Goal: Task Accomplishment & Management: Use online tool/utility

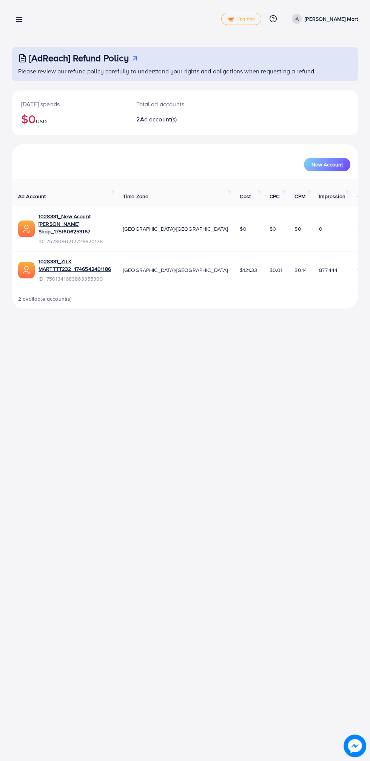
click at [357, 17] on p "Zilk Mart" at bounding box center [331, 18] width 53 height 9
click at [342, 69] on link "Log out" at bounding box center [322, 62] width 72 height 17
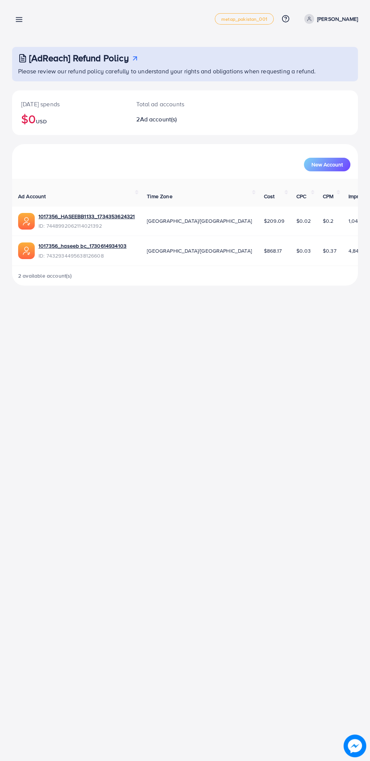
click at [20, 22] on line at bounding box center [19, 22] width 6 height 0
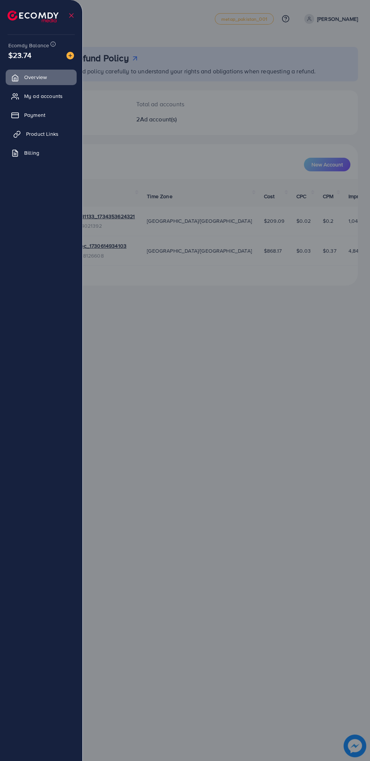
click at [59, 137] on link "Product Links" at bounding box center [41, 133] width 71 height 15
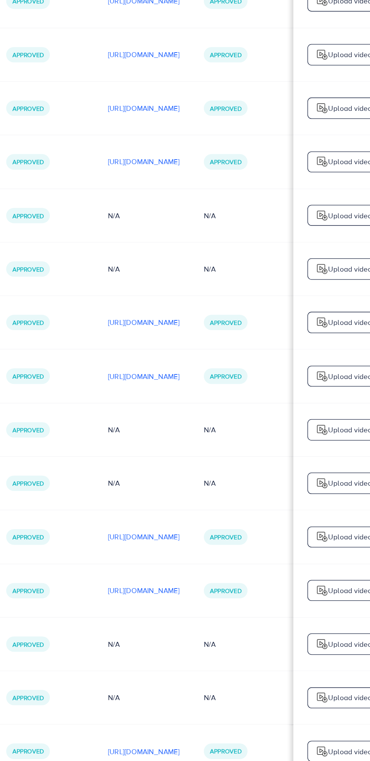
scroll to position [0, 201]
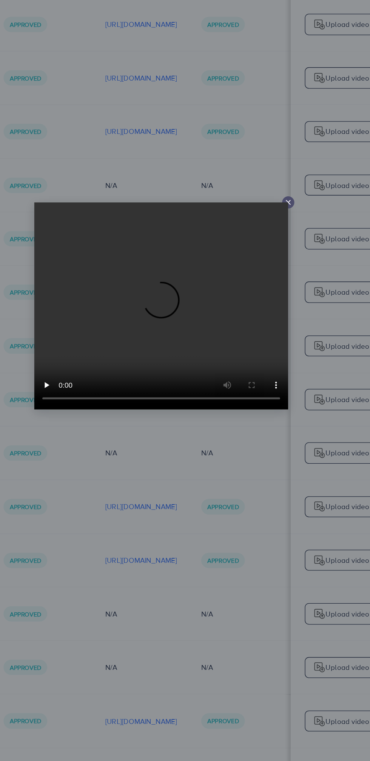
scroll to position [4004, 0]
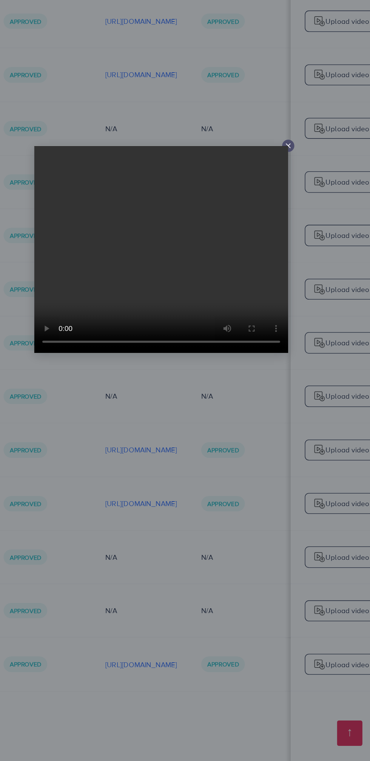
click at [279, 303] on line at bounding box center [278, 303] width 3 height 3
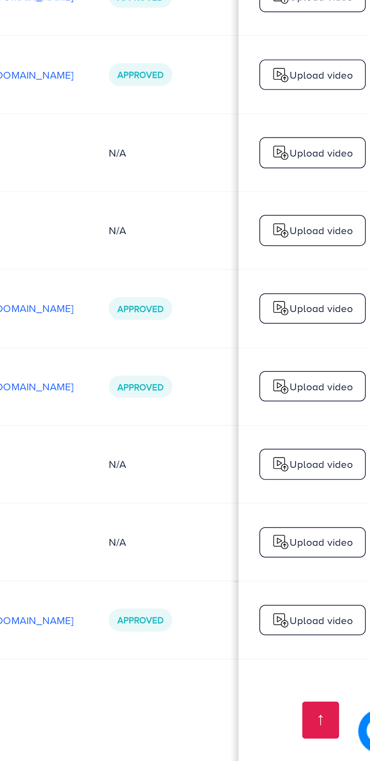
scroll to position [0, 267]
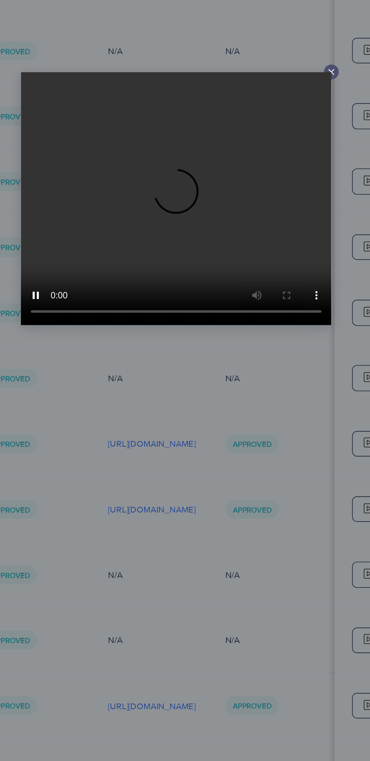
scroll to position [4004, 0]
click at [278, 303] on line at bounding box center [278, 303] width 3 height 3
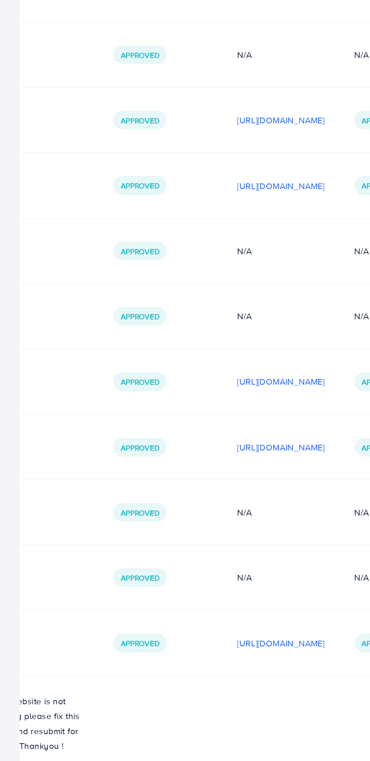
scroll to position [0, 292]
